Goal: Obtain resource: Download file/media

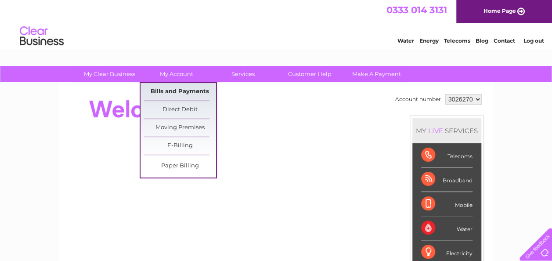
click at [184, 90] on link "Bills and Payments" at bounding box center [180, 92] width 72 height 18
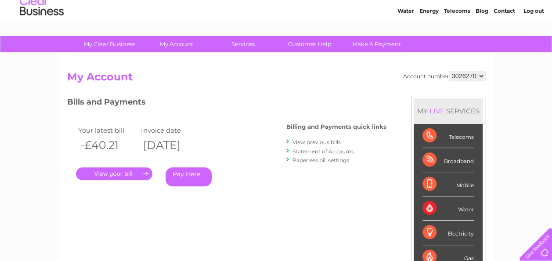
scroll to position [44, 0]
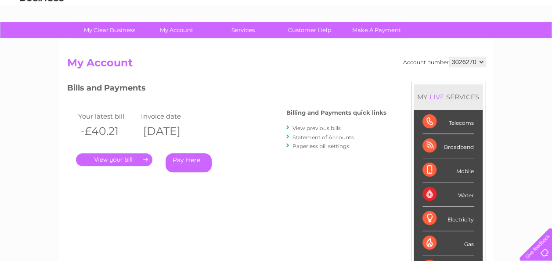
click at [319, 128] on link "View previous bills" at bounding box center [316, 128] width 48 height 7
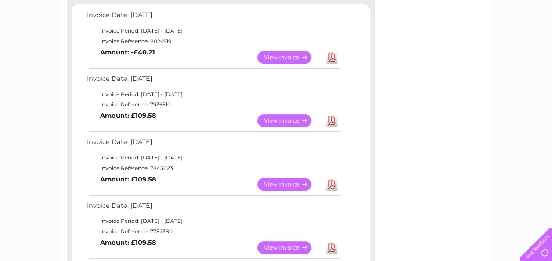
scroll to position [176, 0]
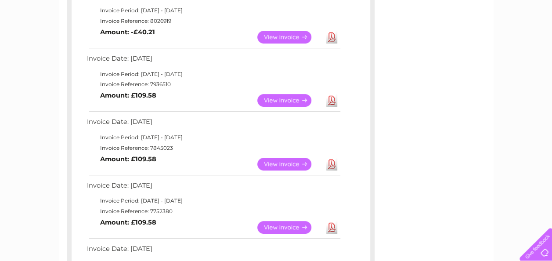
click at [281, 167] on link "View" at bounding box center [289, 164] width 65 height 13
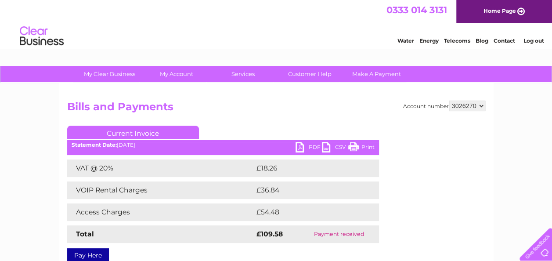
click at [312, 149] on link "PDF" at bounding box center [309, 148] width 26 height 13
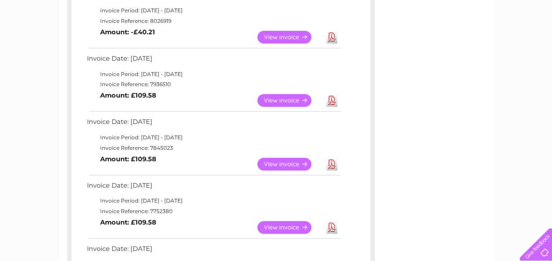
scroll to position [132, 0]
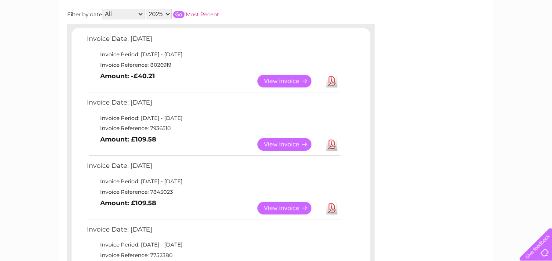
click at [289, 147] on link "View" at bounding box center [289, 144] width 65 height 13
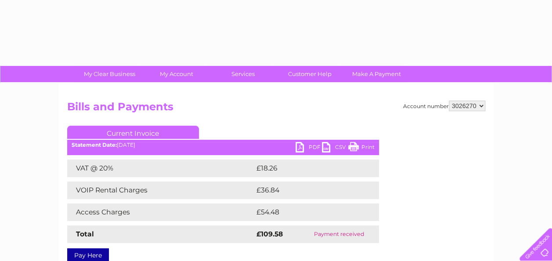
click at [308, 145] on link "PDF" at bounding box center [309, 148] width 26 height 13
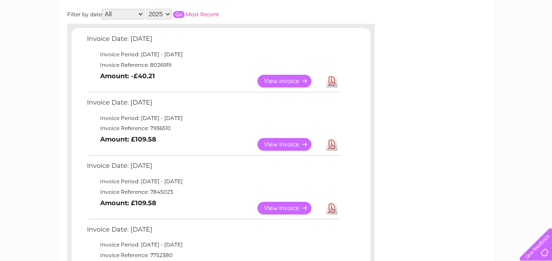
click at [280, 81] on link "View" at bounding box center [289, 81] width 65 height 13
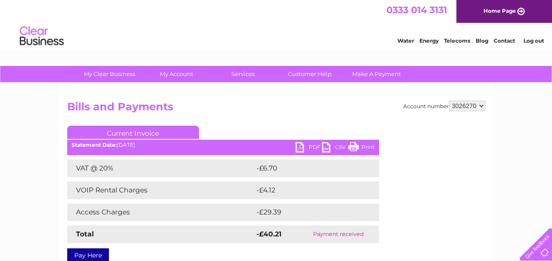
click at [306, 147] on link "PDF" at bounding box center [309, 148] width 26 height 13
